Goal: Book appointment/travel/reservation

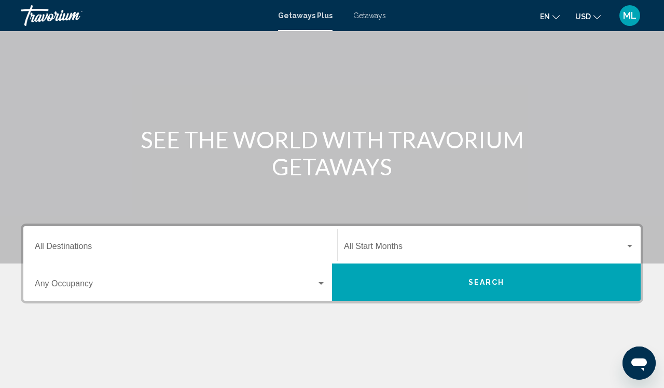
scroll to position [48, 0]
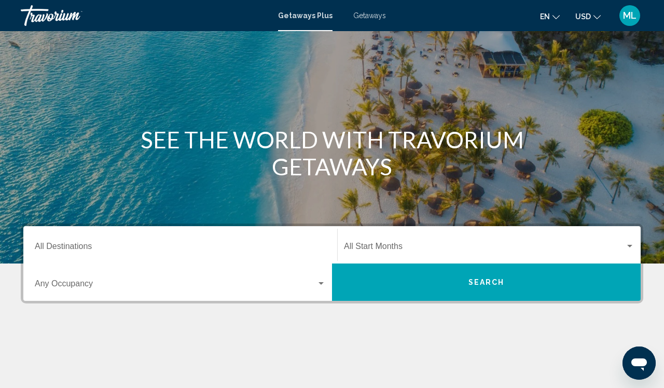
click at [248, 254] on div "Destination All Destinations" at bounding box center [180, 245] width 291 height 33
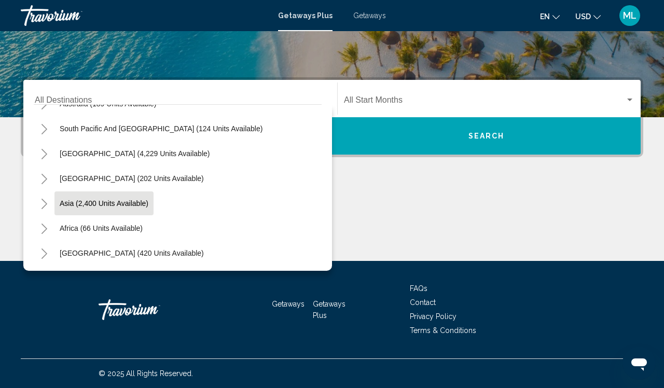
scroll to position [168, 0]
click at [45, 203] on icon "Toggle Asia (2,400 units available)" at bounding box center [44, 204] width 8 height 10
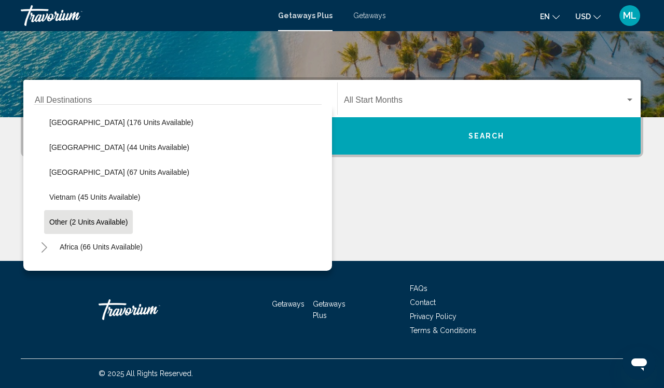
scroll to position [433, 0]
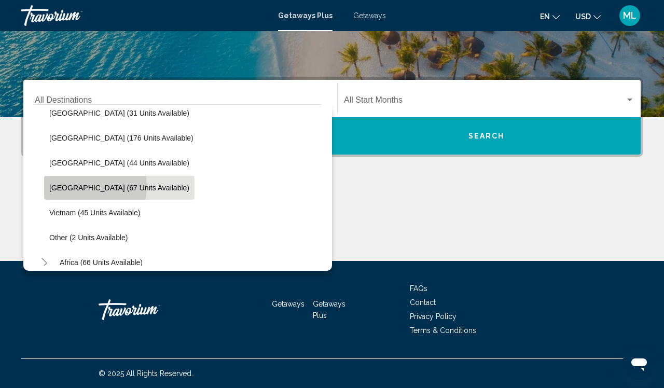
click at [65, 186] on span "[GEOGRAPHIC_DATA] (67 units available)" at bounding box center [119, 188] width 140 height 8
type input "**********"
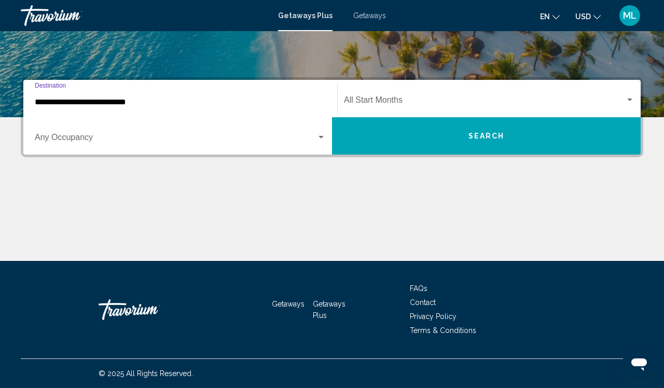
click at [363, 100] on span "Search widget" at bounding box center [484, 102] width 281 height 9
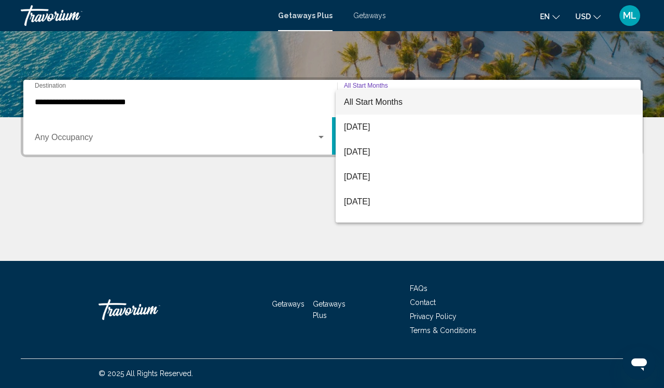
click at [355, 248] on div at bounding box center [332, 194] width 664 height 388
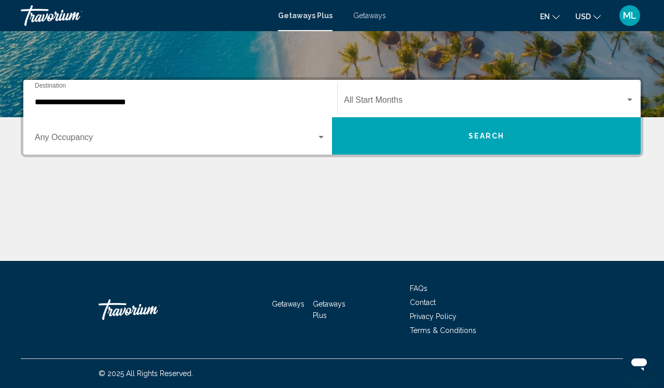
click at [436, 91] on div "Start Month All Start Months" at bounding box center [489, 98] width 291 height 33
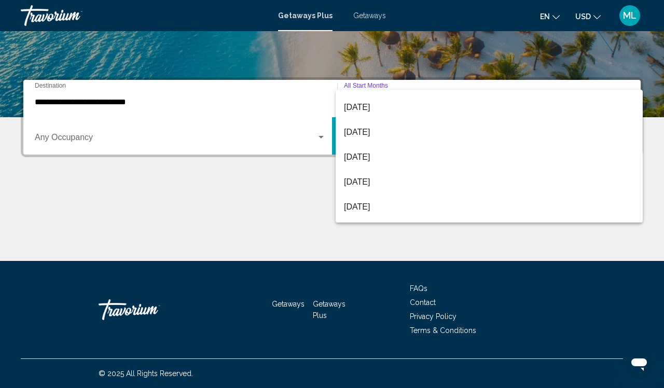
scroll to position [145, 0]
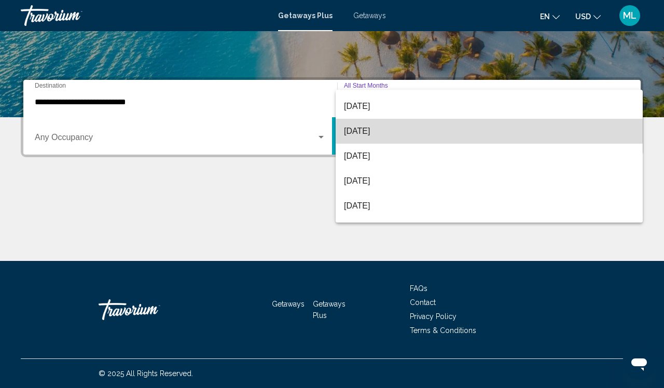
click at [376, 127] on span "[DATE]" at bounding box center [489, 131] width 291 height 25
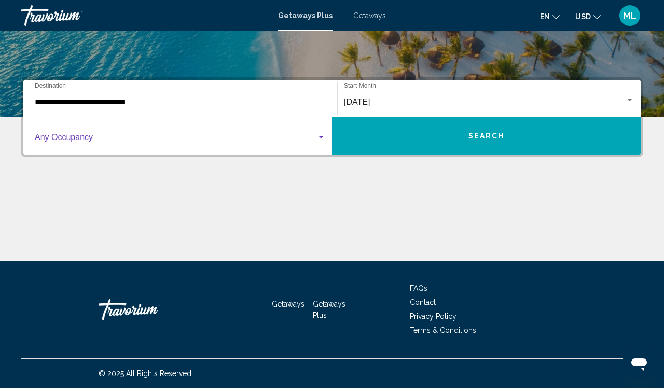
click at [223, 144] on span "Search widget" at bounding box center [176, 139] width 282 height 9
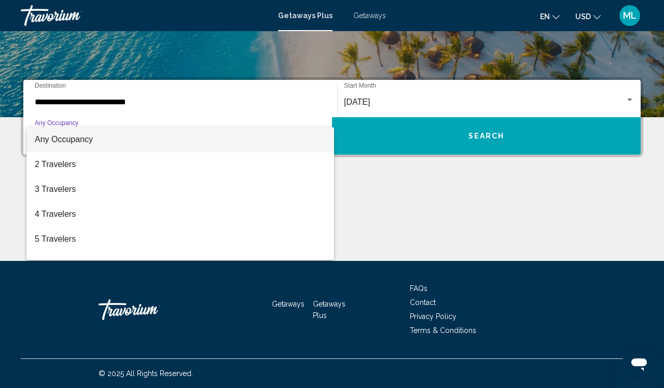
click at [391, 146] on div at bounding box center [332, 194] width 664 height 388
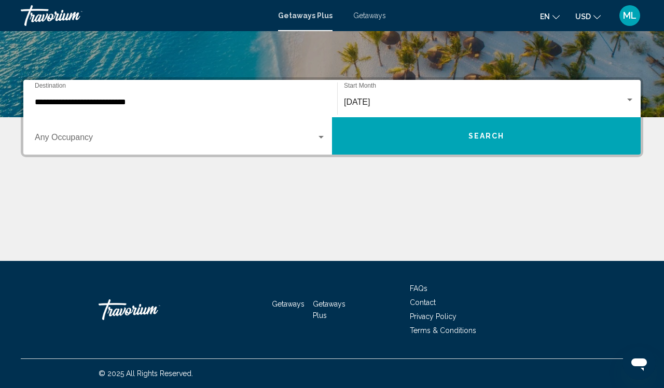
click at [390, 146] on button "Search" at bounding box center [486, 135] width 309 height 37
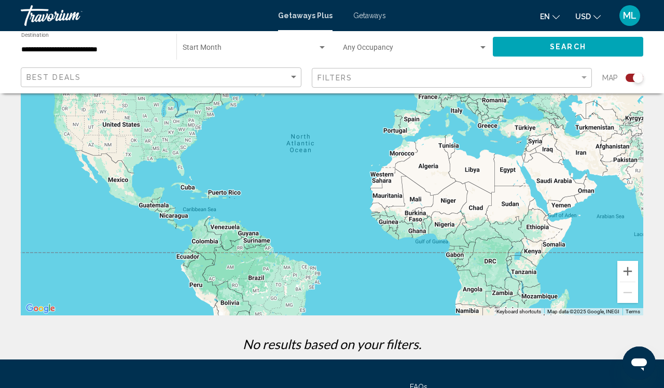
scroll to position [149, 0]
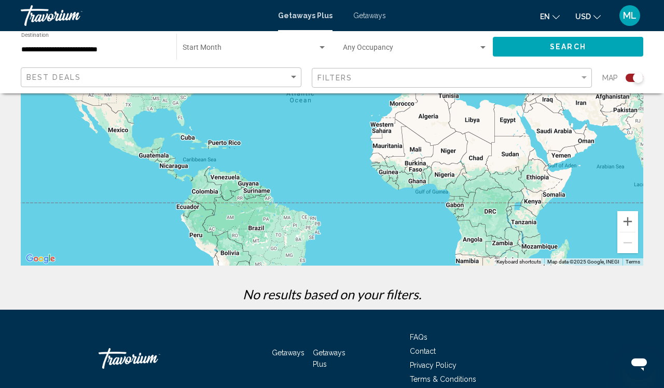
click at [642, 77] on div "Search widget" at bounding box center [638, 78] width 10 height 10
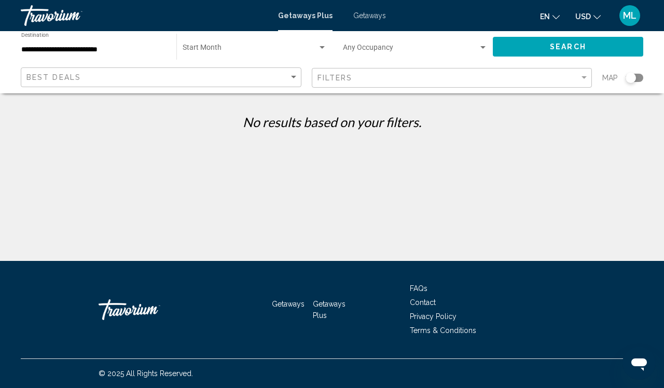
scroll to position [0, 0]
click at [266, 48] on span "Search widget" at bounding box center [250, 50] width 135 height 8
click at [520, 45] on div at bounding box center [332, 194] width 664 height 388
click at [535, 55] on button "Search" at bounding box center [568, 46] width 150 height 19
click at [227, 48] on span "Search widget" at bounding box center [250, 50] width 135 height 8
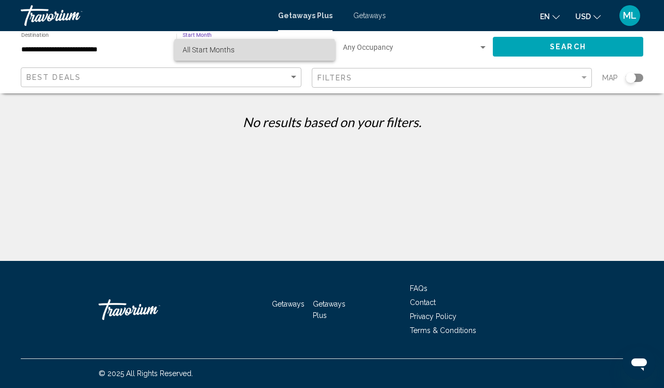
click at [252, 51] on span "All Start Months" at bounding box center [255, 50] width 144 height 22
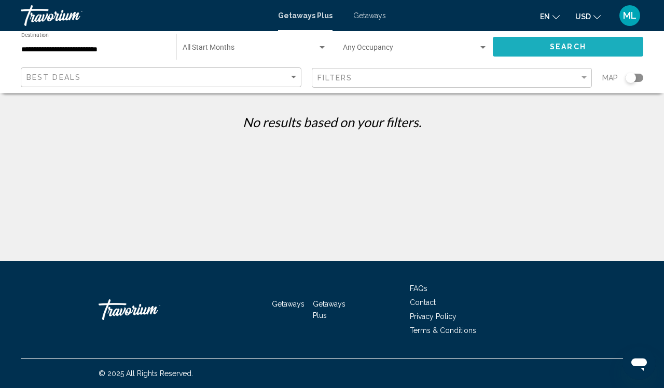
click at [539, 49] on button "Search" at bounding box center [568, 46] width 150 height 19
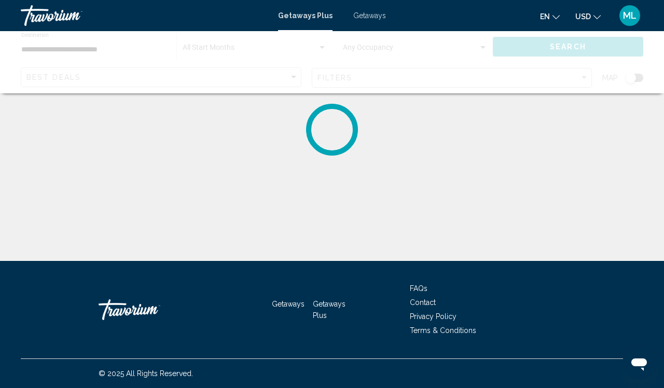
click at [368, 23] on div "Getaways Plus Getaways en English Español Français Italiano Português русский U…" at bounding box center [332, 16] width 664 height 22
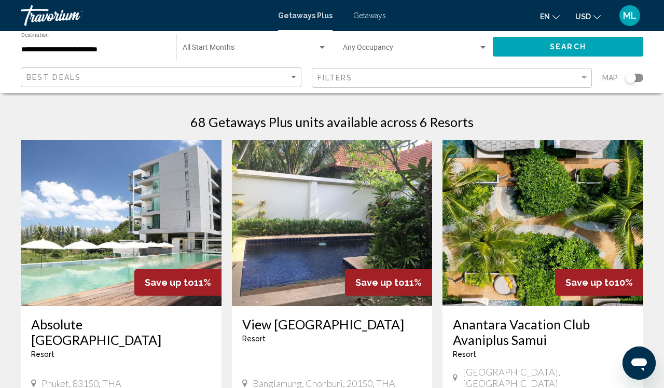
click at [369, 7] on div "Getaways Plus Getaways en English Español Français Italiano Português русский U…" at bounding box center [332, 16] width 664 height 22
click at [377, 14] on span "Getaways" at bounding box center [369, 15] width 33 height 8
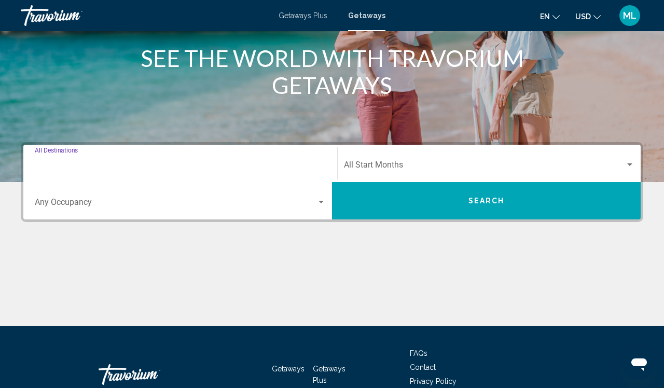
click at [109, 168] on input "Destination All Destinations" at bounding box center [180, 166] width 291 height 9
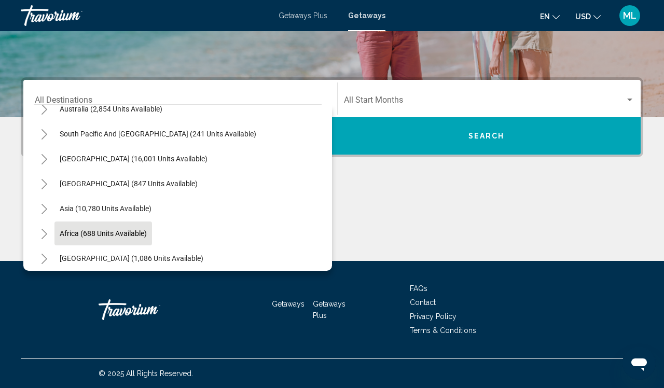
scroll to position [164, 0]
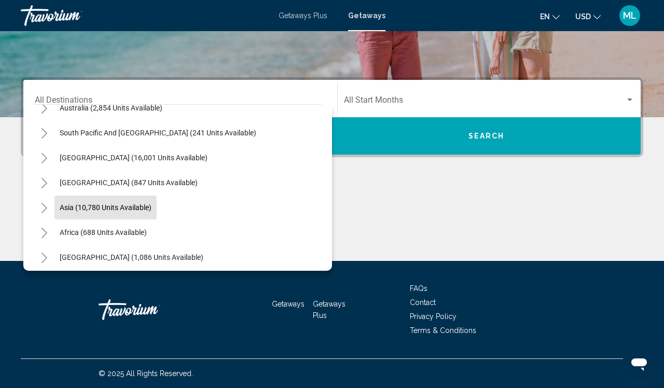
click at [80, 208] on span "Asia (10,780 units available)" at bounding box center [106, 207] width 92 height 8
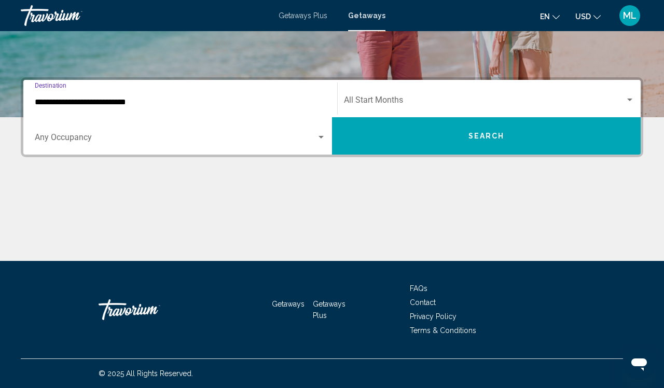
click at [88, 108] on div "**********" at bounding box center [180, 98] width 291 height 33
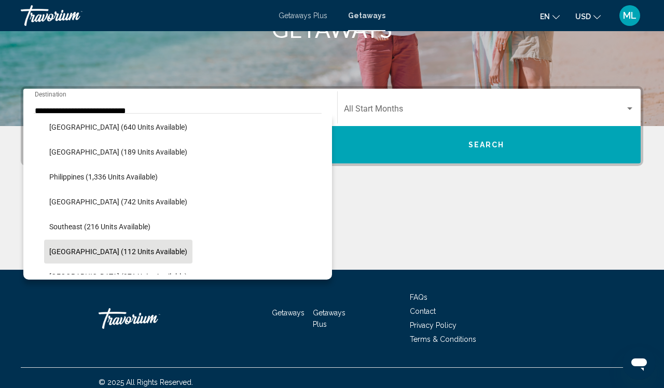
scroll to position [447, 0]
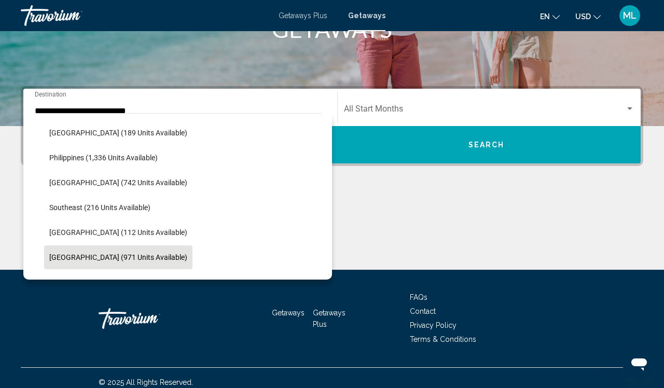
click at [62, 265] on button "[GEOGRAPHIC_DATA] (971 units available)" at bounding box center [118, 257] width 148 height 24
type input "**********"
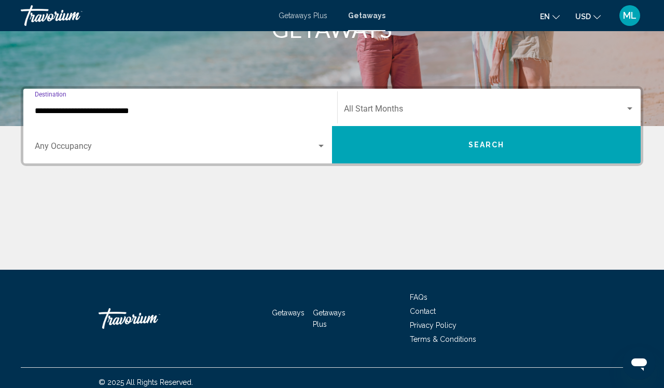
scroll to position [194, 0]
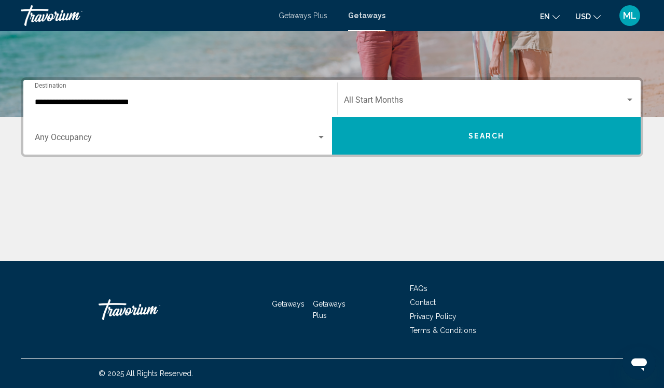
click at [425, 92] on div "Start Month All Start Months" at bounding box center [489, 98] width 291 height 33
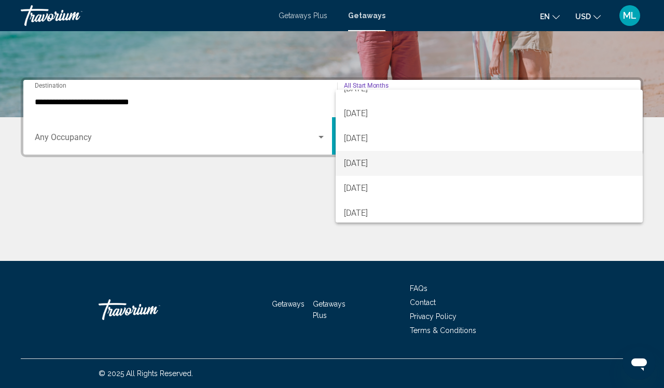
scroll to position [171, 0]
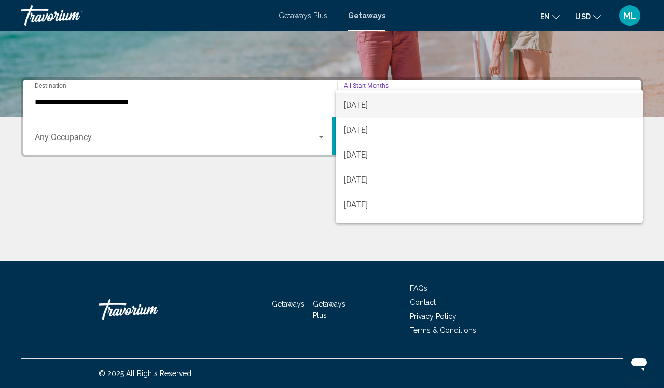
click at [380, 109] on span "[DATE]" at bounding box center [489, 105] width 291 height 25
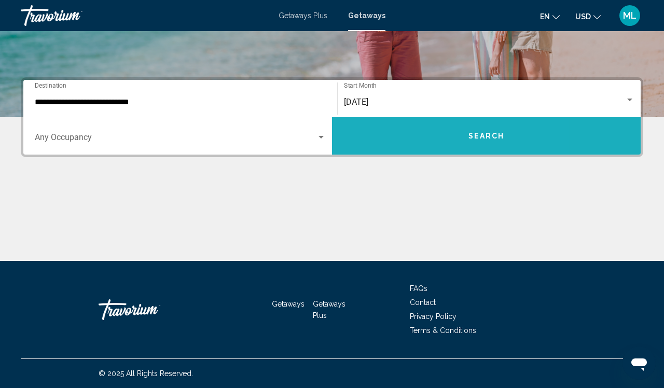
click at [407, 131] on button "Search" at bounding box center [486, 135] width 309 height 37
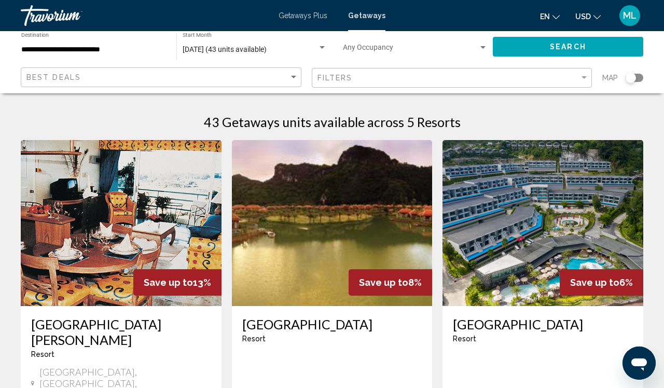
click at [323, 46] on div "Search widget" at bounding box center [322, 48] width 9 height 8
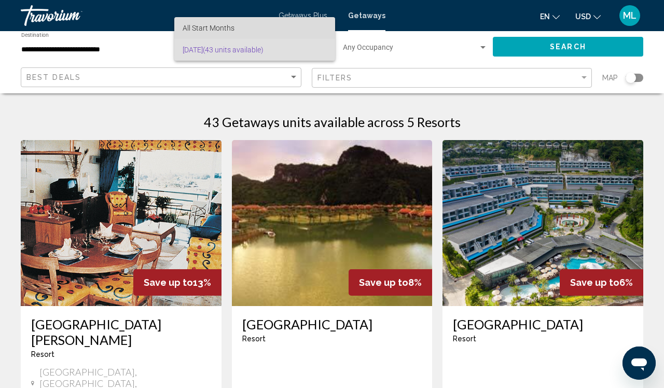
click at [265, 19] on span "All Start Months" at bounding box center [255, 28] width 144 height 22
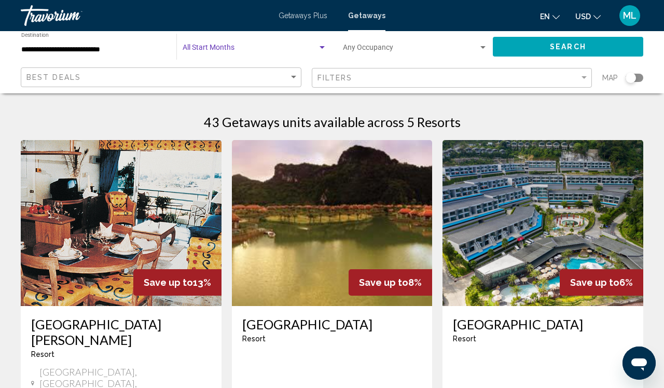
click at [588, 42] on button "Search" at bounding box center [568, 46] width 150 height 19
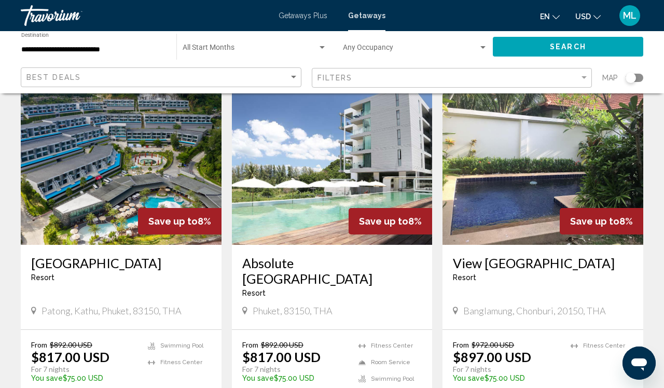
scroll to position [1243, 0]
